Goal: Task Accomplishment & Management: Use online tool/utility

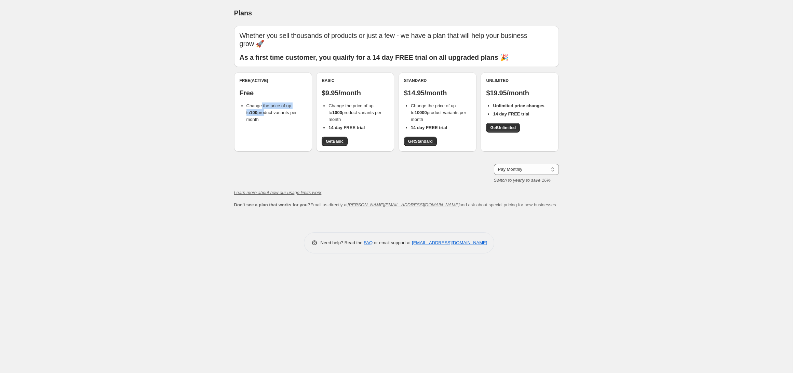
drag, startPoint x: 261, startPoint y: 107, endPoint x: 260, endPoint y: 112, distance: 5.6
click at [260, 112] on span "Change the price of up to 100 product variants per month" at bounding box center [271, 112] width 50 height 19
drag, startPoint x: 257, startPoint y: 120, endPoint x: 238, endPoint y: 107, distance: 23.2
click at [238, 107] on div "Free (Active) Free Change the price of up to 100 product variants per month" at bounding box center [273, 111] width 78 height 79
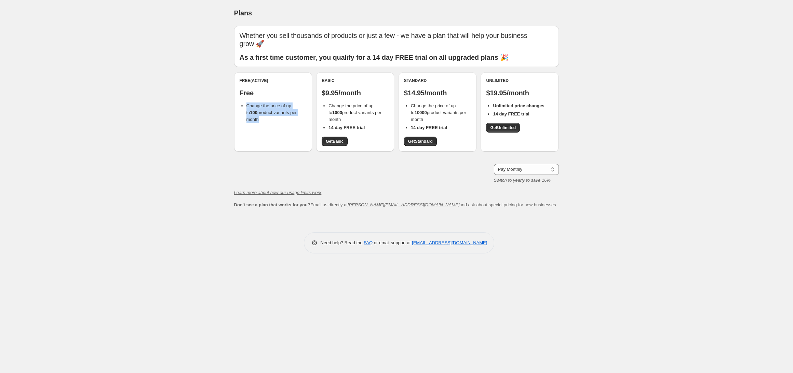
click at [238, 107] on div "Free (Active) Free Change the price of up to 100 product variants per month" at bounding box center [273, 111] width 78 height 79
drag, startPoint x: 243, startPoint y: 106, endPoint x: 261, endPoint y: 118, distance: 21.2
click at [261, 118] on li "Change the price of up to 100 product variants per month" at bounding box center [276, 113] width 60 height 21
drag, startPoint x: 261, startPoint y: 118, endPoint x: 245, endPoint y: 106, distance: 19.8
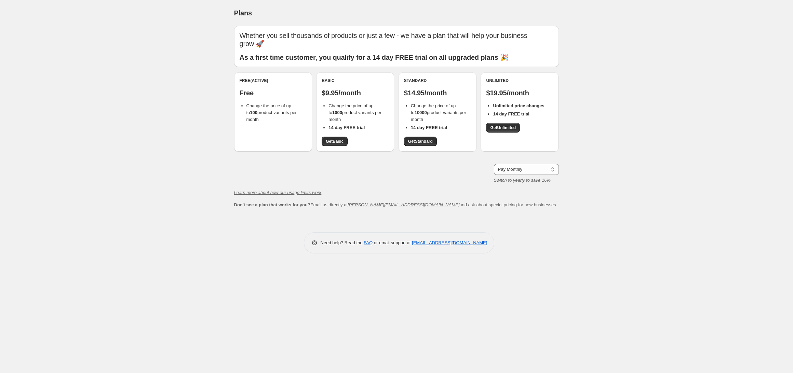
click at [245, 106] on ul "Change the price of up to 100 product variants per month" at bounding box center [273, 113] width 67 height 21
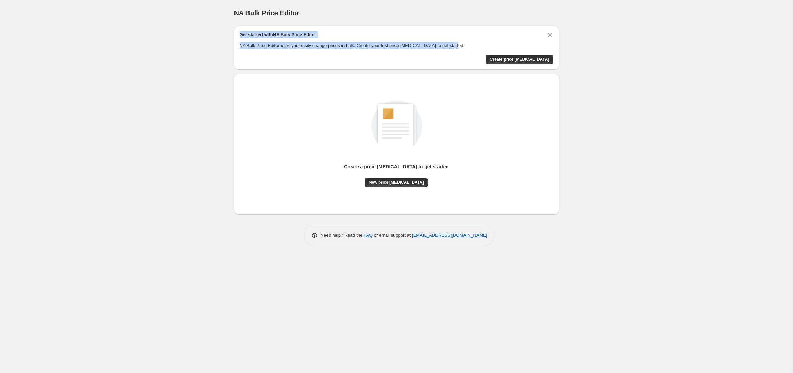
drag, startPoint x: 458, startPoint y: 45, endPoint x: 234, endPoint y: 32, distance: 223.9
click at [234, 32] on div "Get started with NA Bulk Price Editor NA Bulk Price Editor helps you easily cha…" at bounding box center [396, 48] width 325 height 44
